Goal: Navigation & Orientation: Find specific page/section

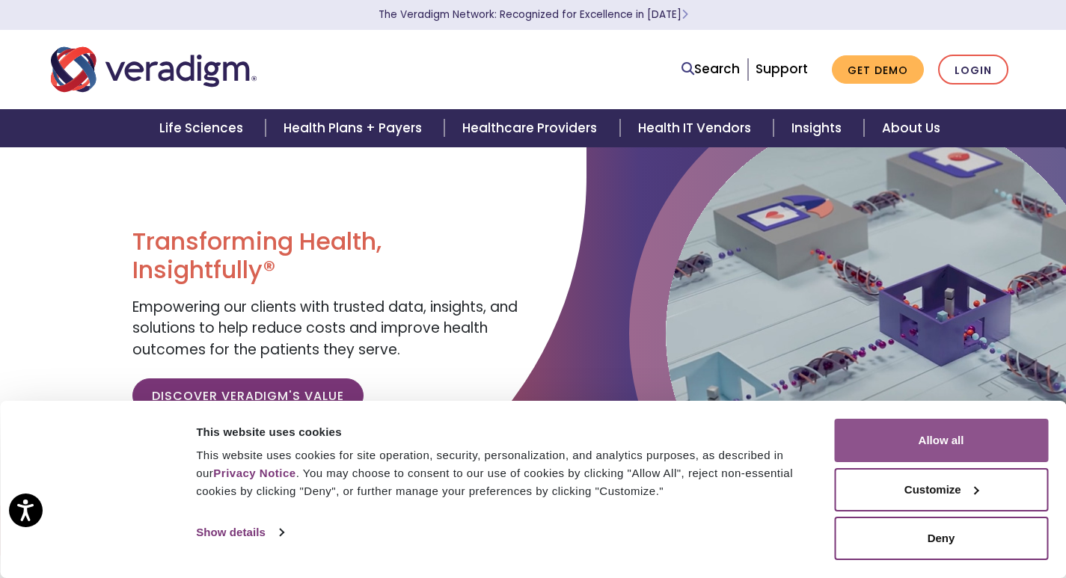
click at [1007, 446] on button "Allow all" at bounding box center [941, 440] width 214 height 43
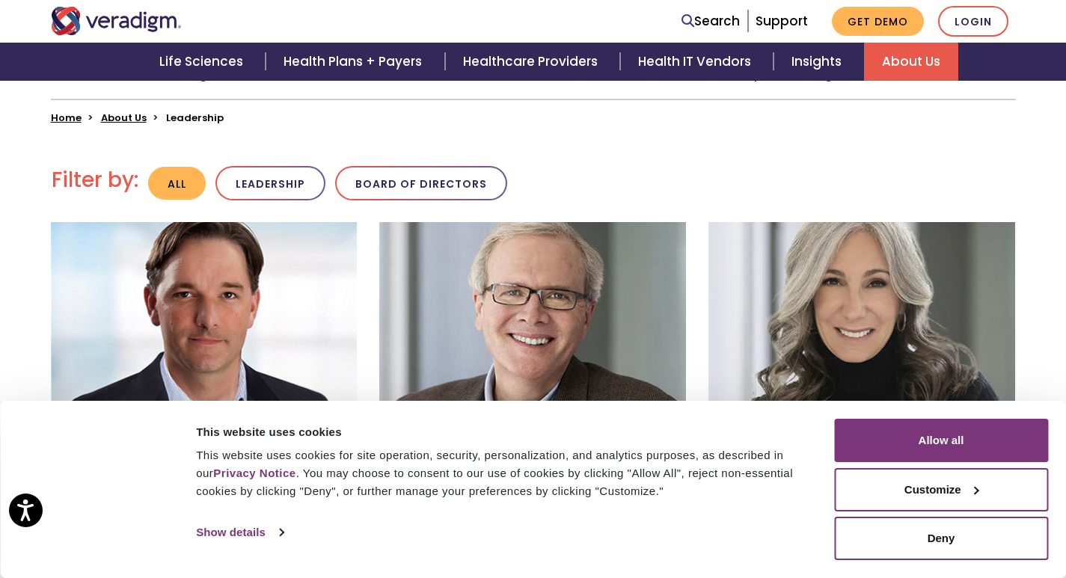
scroll to position [449, 0]
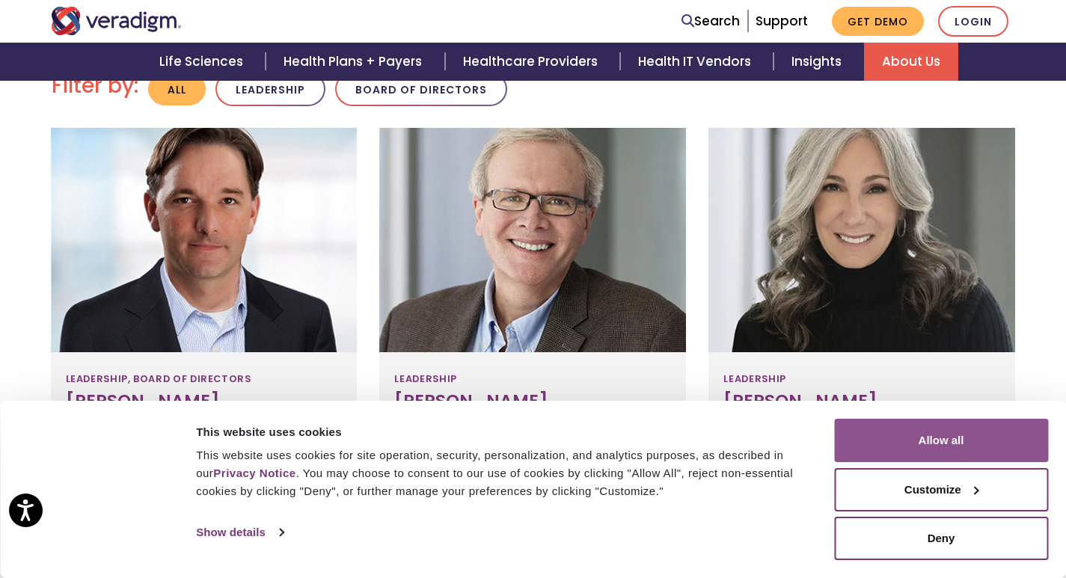
click at [944, 445] on button "Allow all" at bounding box center [941, 440] width 214 height 43
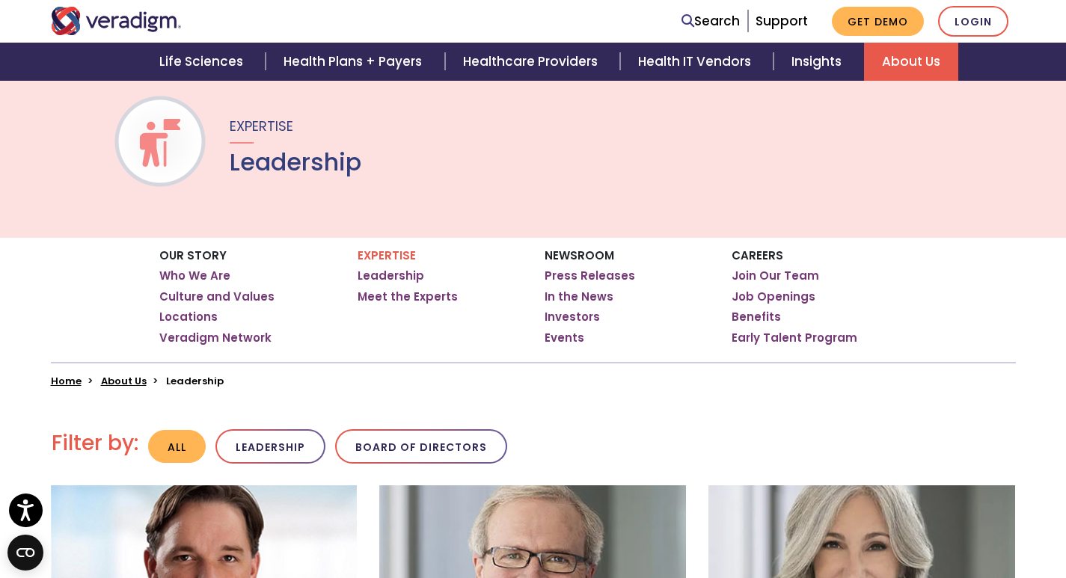
scroll to position [0, 0]
